Goal: Transaction & Acquisition: Download file/media

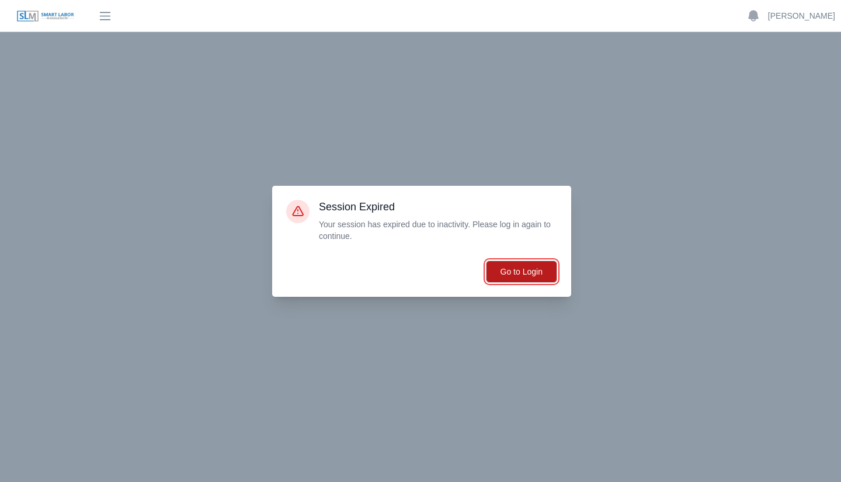
click at [546, 274] on button "Go to Login" at bounding box center [521, 272] width 71 height 22
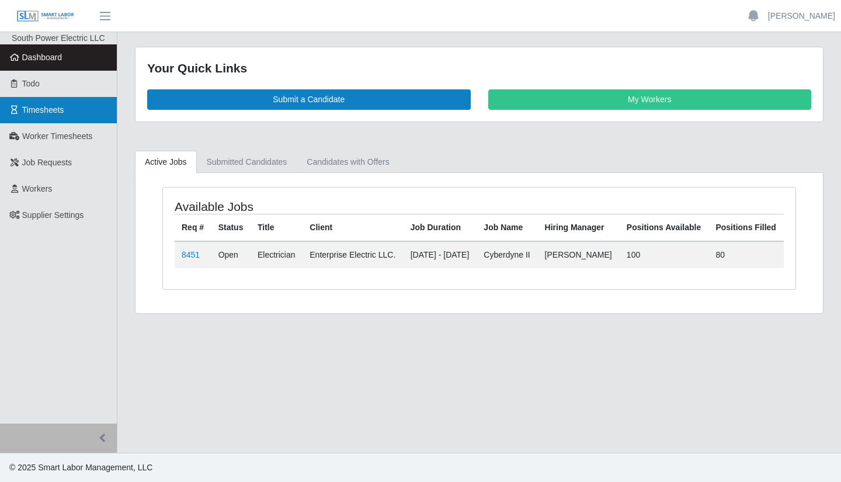
click at [75, 120] on link "Timesheets" at bounding box center [58, 110] width 117 height 26
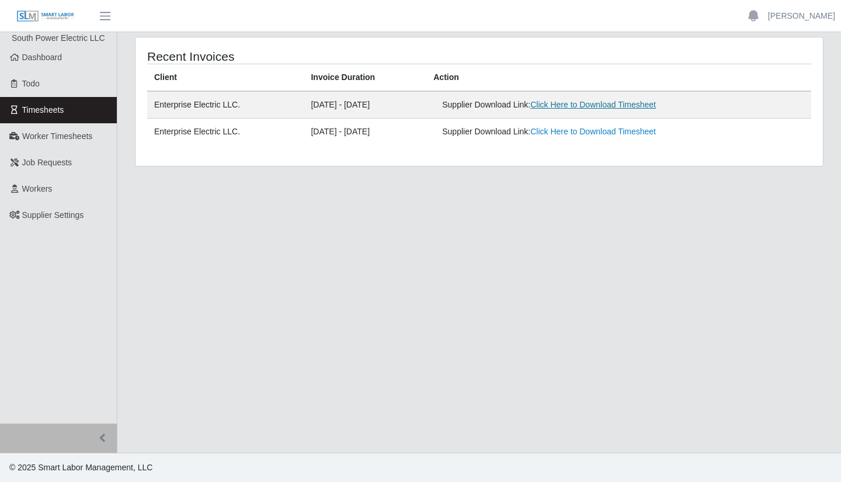
click at [602, 105] on link "Click Here to Download Timesheet" at bounding box center [593, 104] width 126 height 9
